Goal: Information Seeking & Learning: Learn about a topic

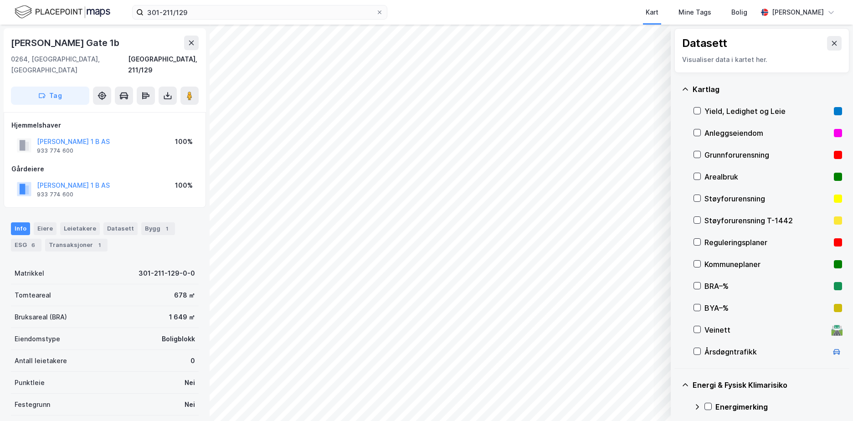
scroll to position [110, 0]
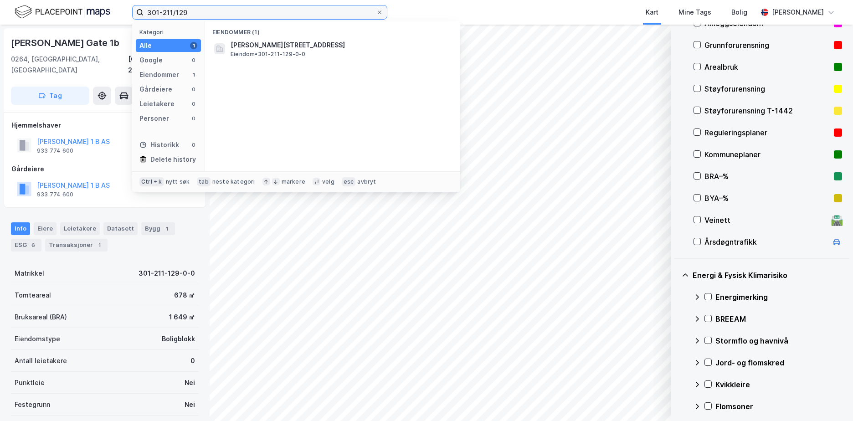
drag, startPoint x: 195, startPoint y: 15, endPoint x: 141, endPoint y: 16, distance: 53.3
click at [143, 15] on label "301-211/129" at bounding box center [259, 12] width 255 height 15
paste input "1103-14/131/0/0"
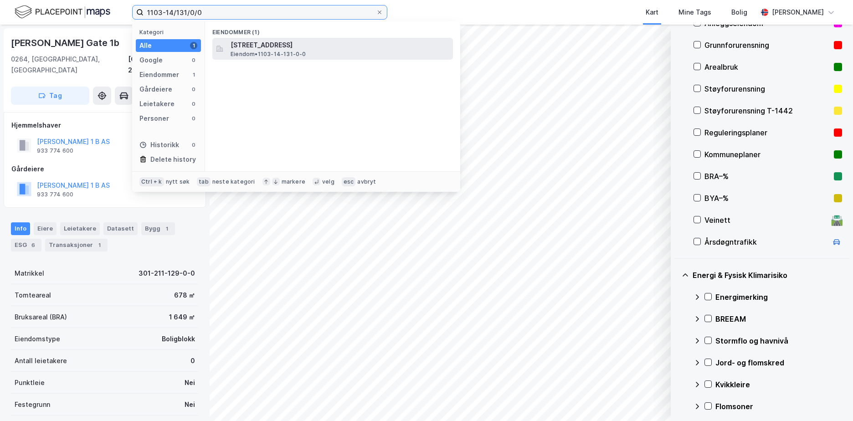
type input "1103-14/131/0/0"
click at [301, 42] on span "[STREET_ADDRESS]" at bounding box center [339, 45] width 219 height 11
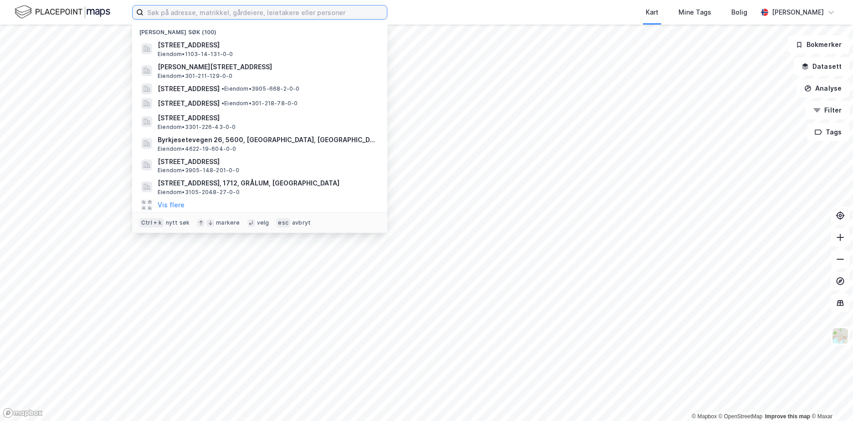
click at [237, 17] on input at bounding box center [264, 12] width 243 height 14
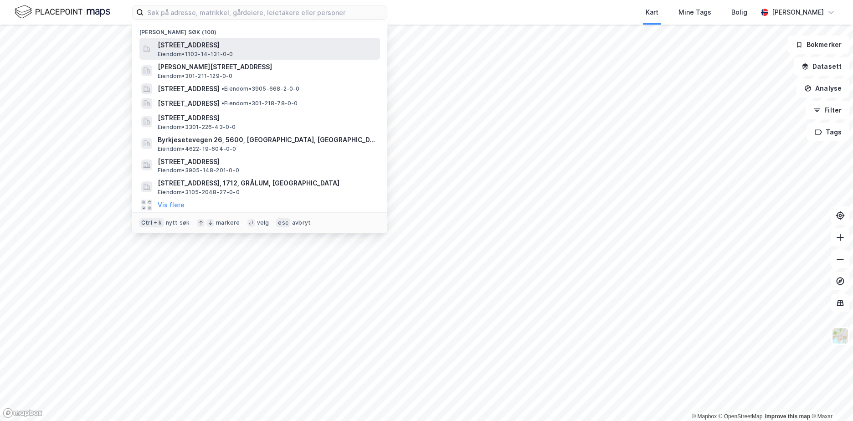
click at [223, 42] on span "[STREET_ADDRESS]" at bounding box center [267, 45] width 219 height 11
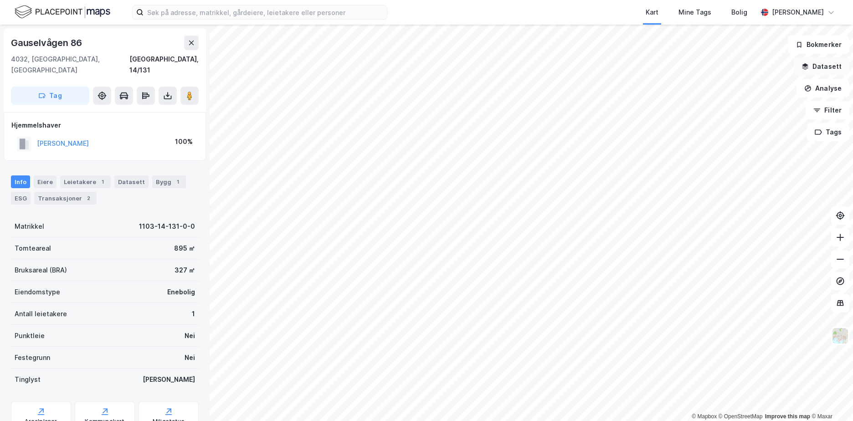
click at [831, 72] on button "Datasett" at bounding box center [821, 66] width 56 height 18
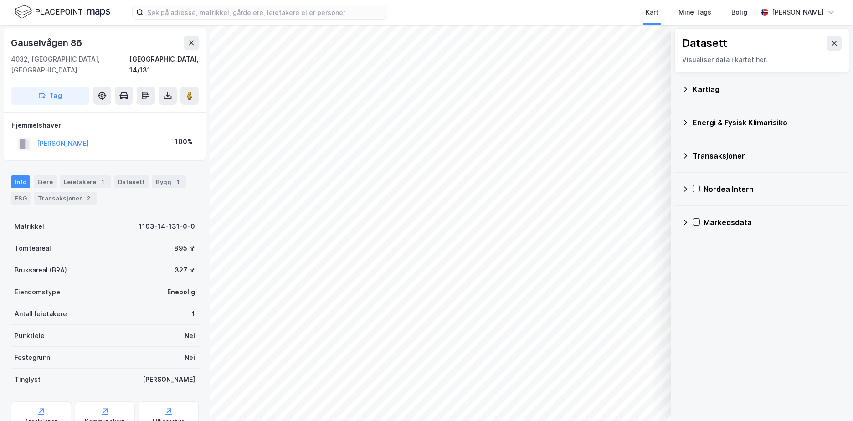
click at [707, 91] on div "Kartlag" at bounding box center [766, 89] width 149 height 11
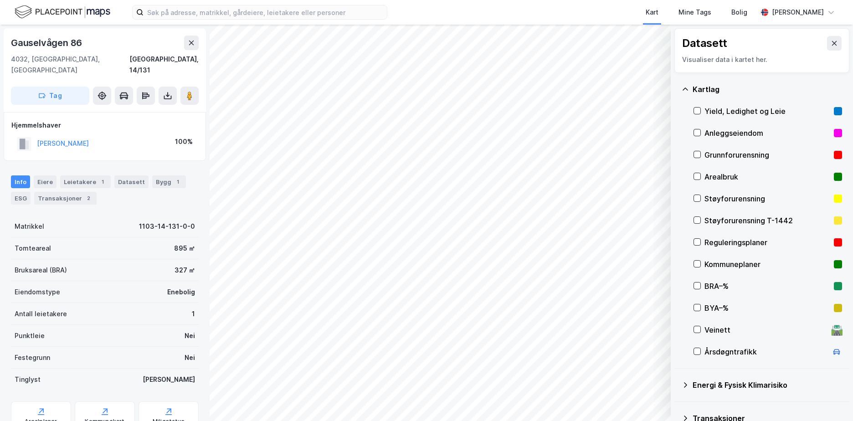
click at [724, 156] on div "Grunnforurensning" at bounding box center [767, 154] width 126 height 11
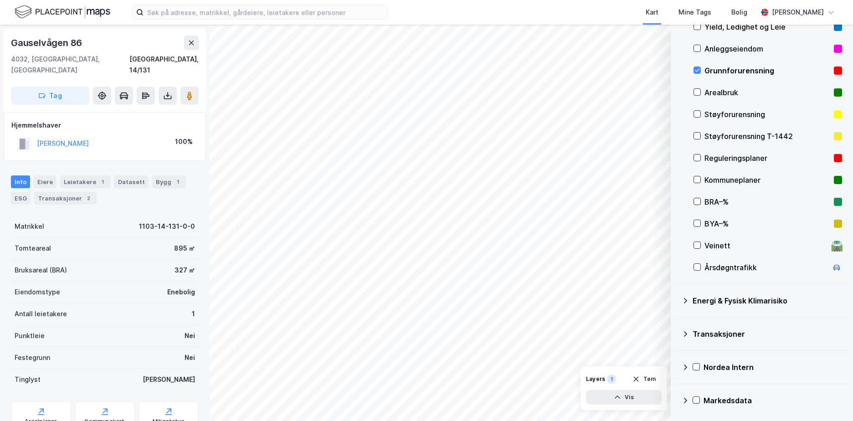
click at [683, 299] on icon at bounding box center [684, 300] width 7 height 7
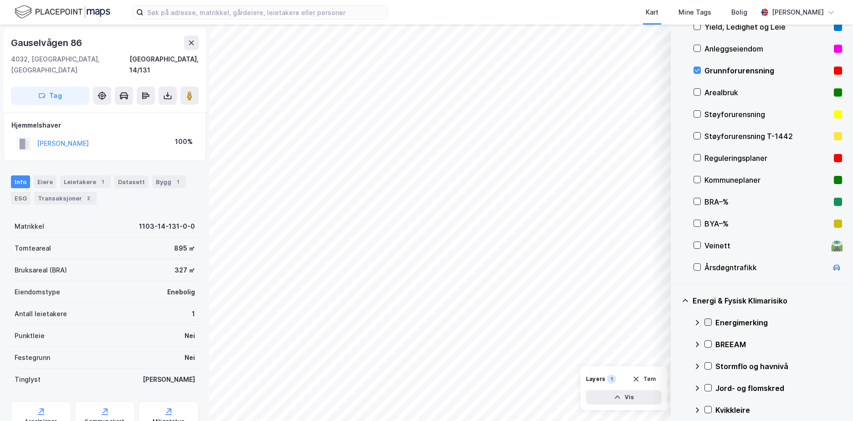
click at [711, 322] on icon at bounding box center [708, 322] width 6 height 6
click at [698, 322] on icon at bounding box center [696, 322] width 5 height 3
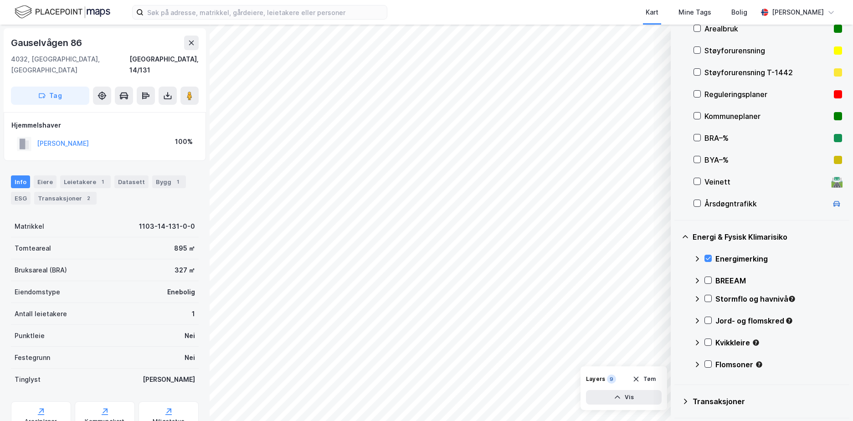
scroll to position [215, 0]
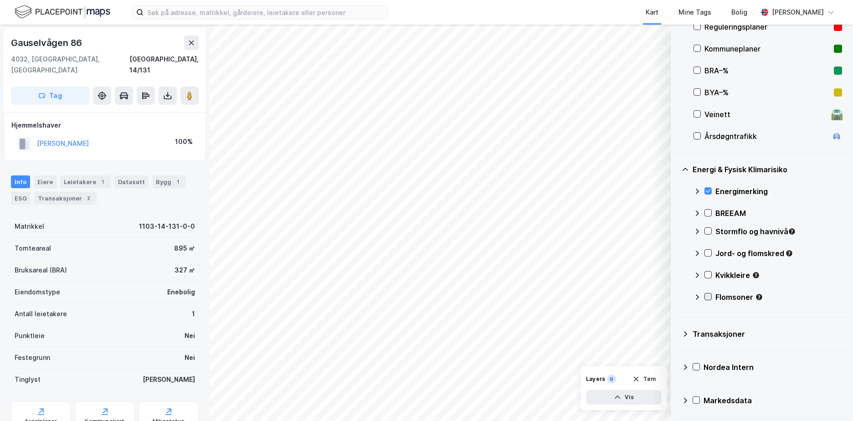
click at [709, 296] on icon at bounding box center [708, 296] width 6 height 6
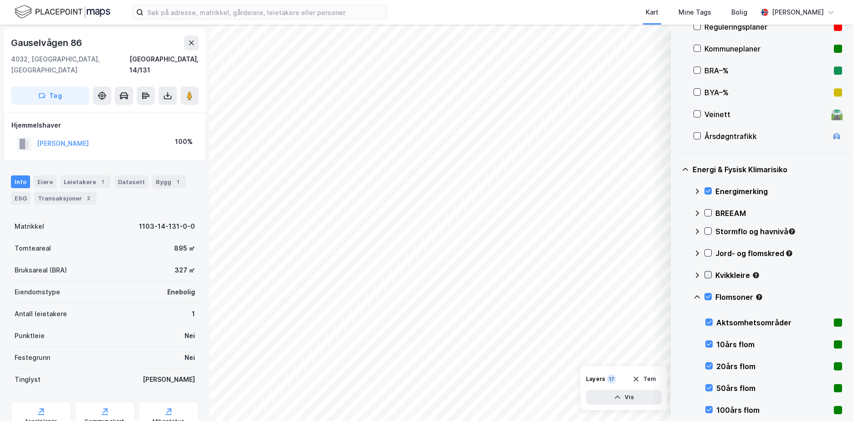
click at [707, 271] on div at bounding box center [707, 274] width 7 height 7
click at [706, 253] on icon at bounding box center [708, 253] width 6 height 6
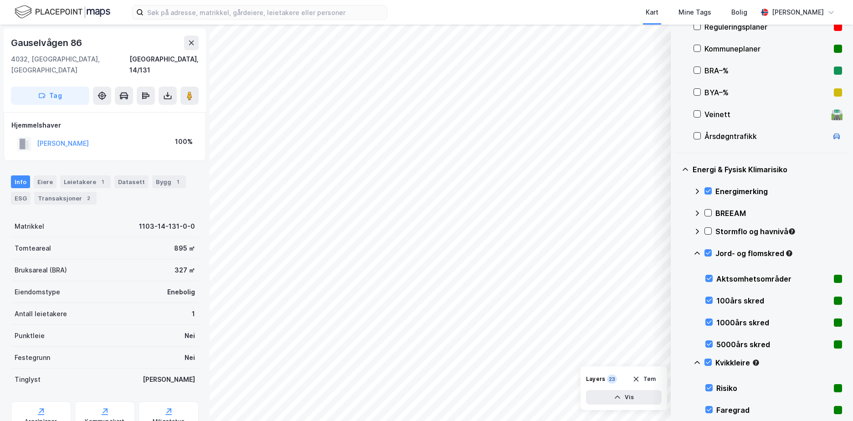
click at [696, 232] on icon at bounding box center [696, 231] width 7 height 7
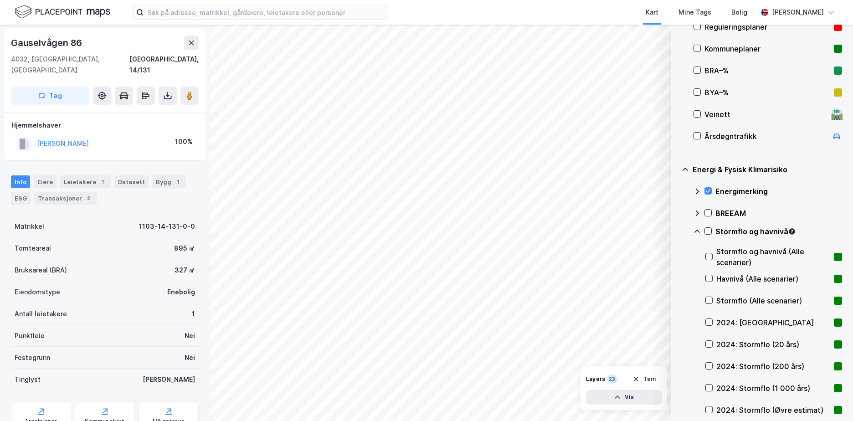
click at [710, 317] on div "2024: [GEOGRAPHIC_DATA]" at bounding box center [773, 323] width 137 height 22
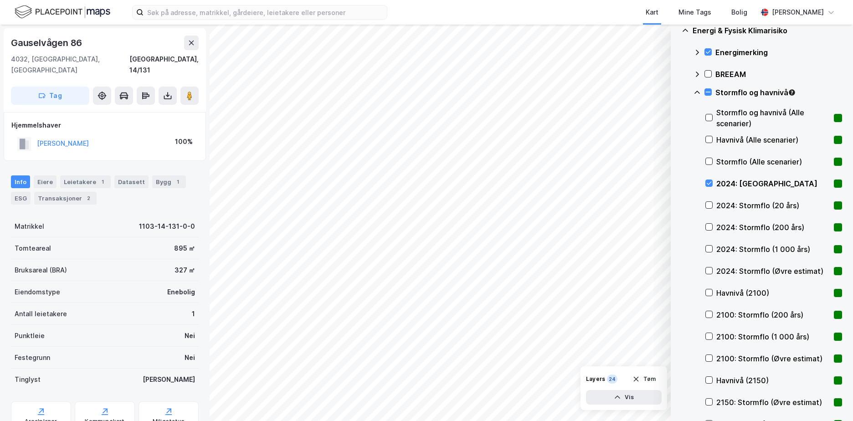
scroll to position [416, 0]
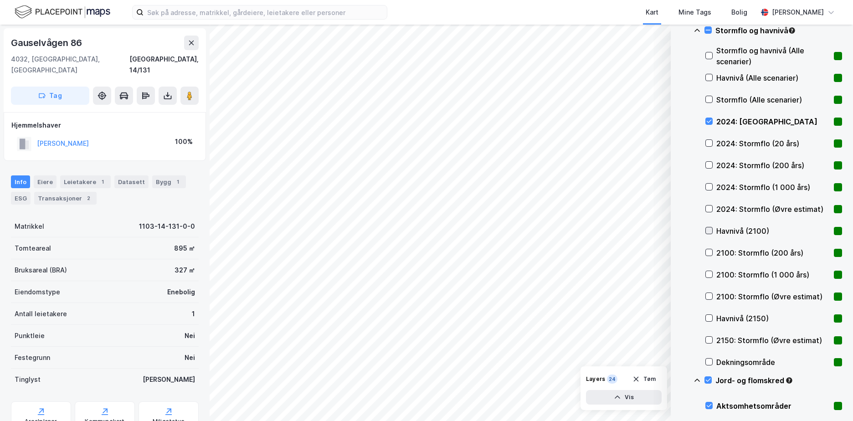
click at [706, 231] on icon at bounding box center [709, 230] width 6 height 6
click at [706, 316] on icon at bounding box center [709, 318] width 6 height 6
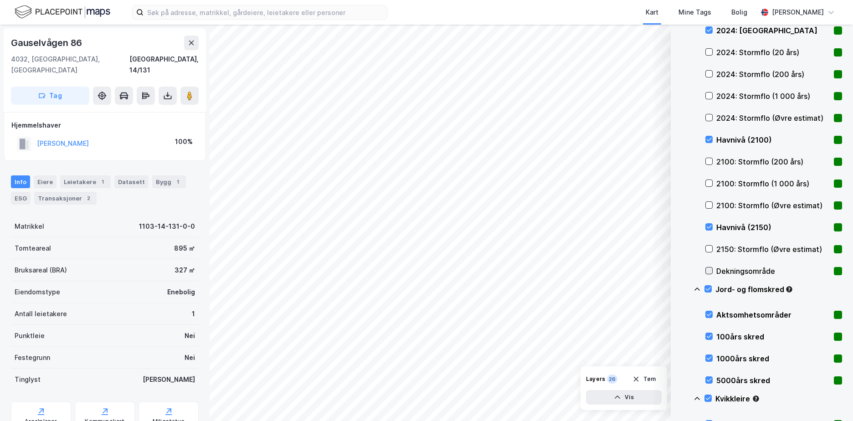
click at [711, 268] on icon at bounding box center [709, 270] width 6 height 6
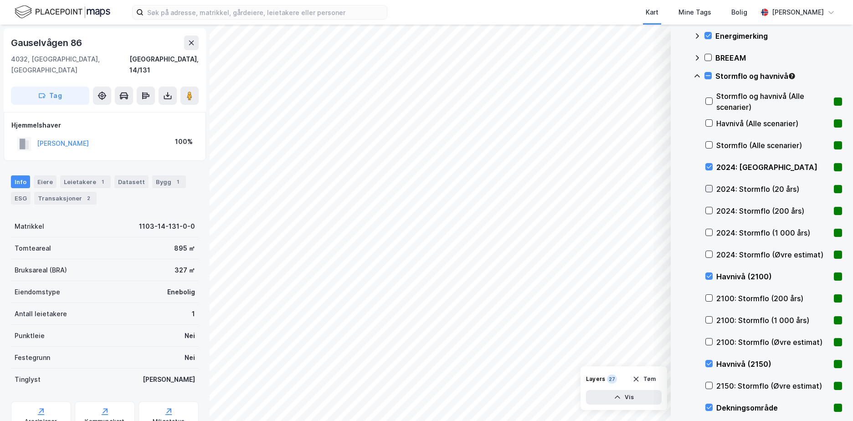
click at [710, 190] on icon at bounding box center [709, 188] width 6 height 6
click at [705, 209] on div at bounding box center [708, 210] width 7 height 7
click at [706, 231] on icon at bounding box center [709, 232] width 6 height 6
click at [706, 255] on icon at bounding box center [709, 254] width 6 height 6
click at [708, 295] on icon at bounding box center [709, 298] width 6 height 6
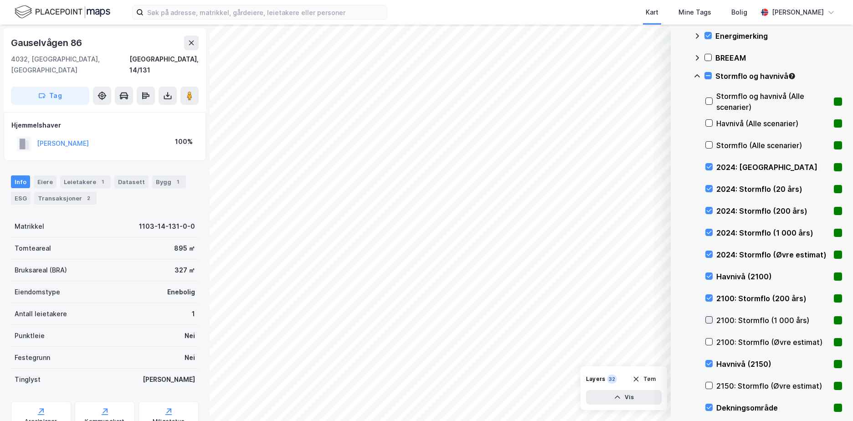
click at [709, 318] on icon at bounding box center [709, 320] width 6 height 6
click at [707, 338] on div "2100: Stormflo (Øvre estimat)" at bounding box center [773, 342] width 137 height 22
click at [708, 384] on icon at bounding box center [709, 385] width 6 height 6
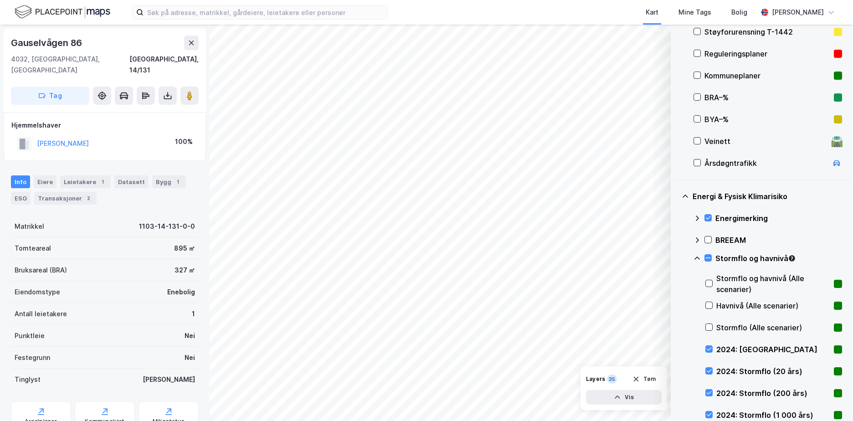
scroll to position [143, 0]
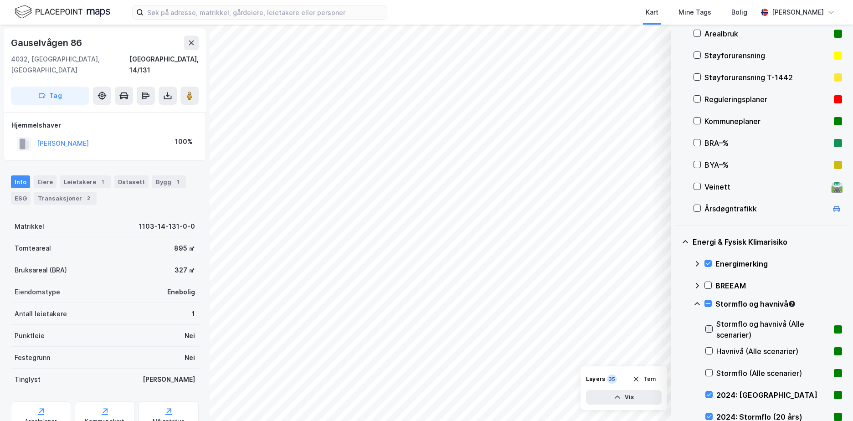
click at [709, 328] on icon at bounding box center [709, 329] width 6 height 6
click at [710, 348] on icon at bounding box center [709, 351] width 6 height 6
click at [711, 370] on icon at bounding box center [709, 372] width 6 height 6
click at [699, 302] on icon at bounding box center [696, 303] width 7 height 7
click at [697, 325] on icon at bounding box center [696, 325] width 7 height 7
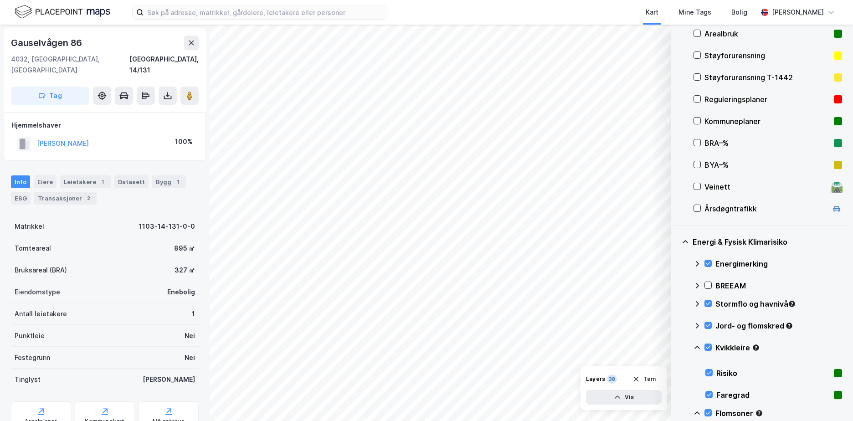
scroll to position [280, 0]
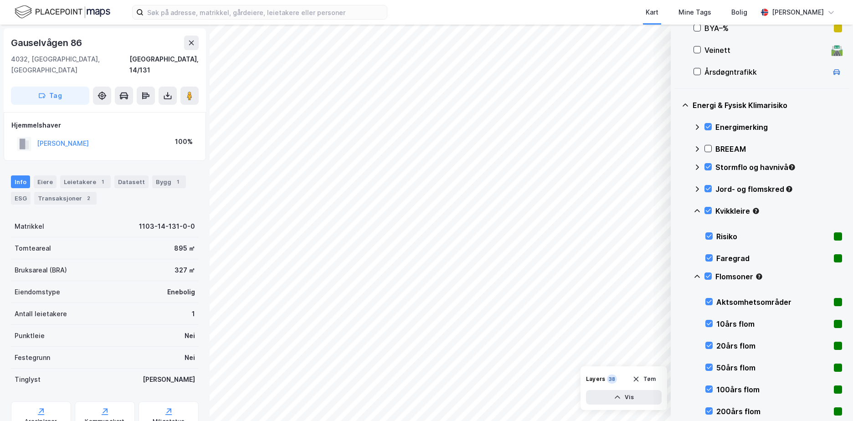
click at [697, 211] on icon at bounding box center [696, 210] width 7 height 7
click at [696, 232] on icon at bounding box center [696, 232] width 7 height 7
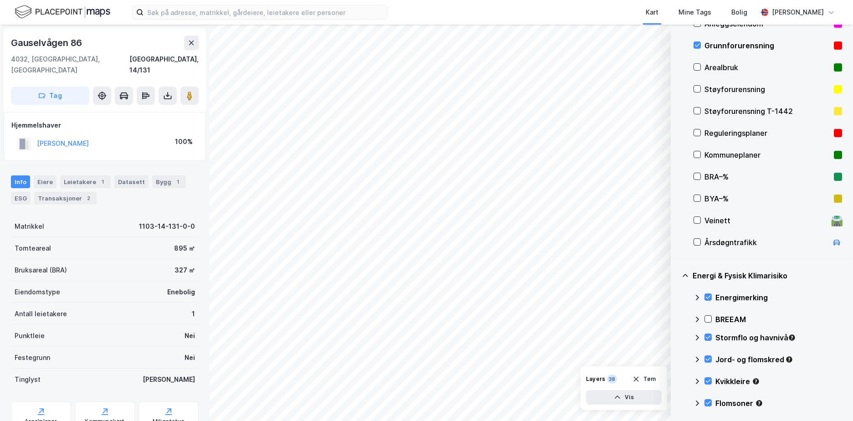
scroll to position [107, 0]
